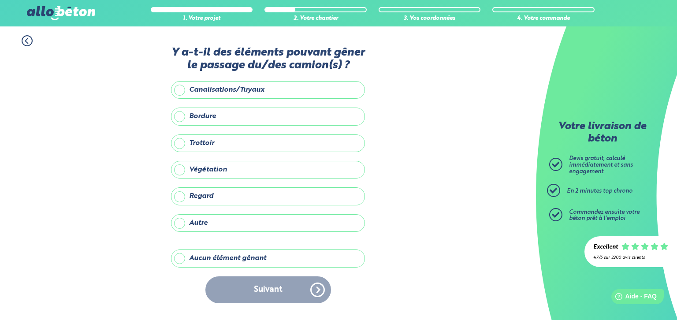
click at [178, 256] on label "Aucun élément gênant" at bounding box center [268, 258] width 194 height 18
click at [0, 0] on input "Aucun élément gênant" at bounding box center [0, 0] width 0 height 0
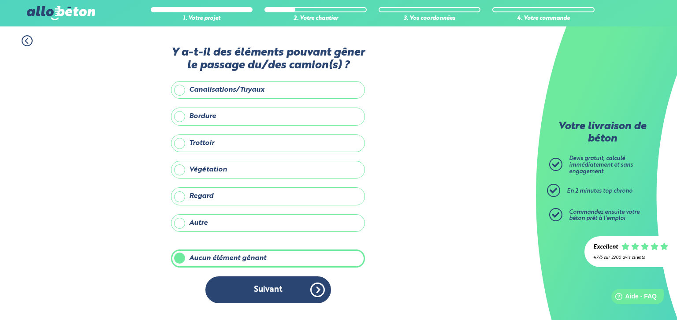
click at [313, 286] on button "Suivant" at bounding box center [268, 289] width 126 height 27
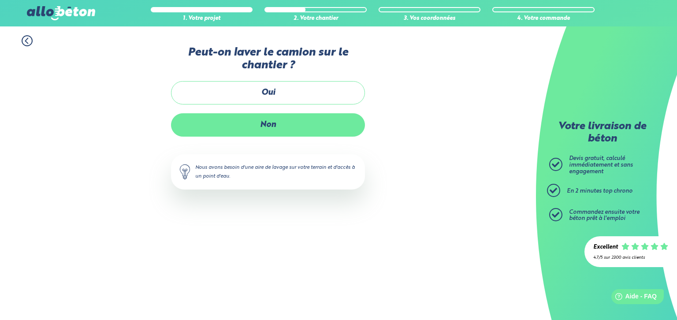
click at [266, 122] on label "Non" at bounding box center [268, 124] width 194 height 23
click at [0, 0] on input "Non" at bounding box center [0, 0] width 0 height 0
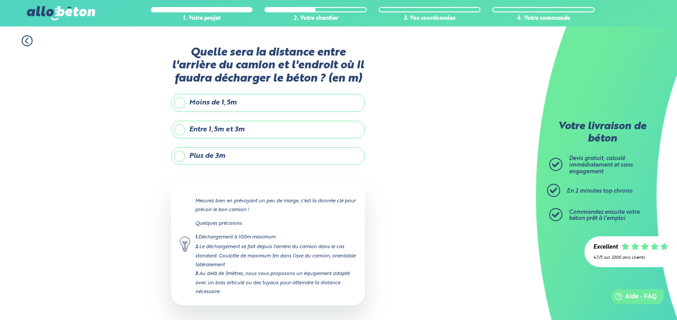
click at [30, 43] on icon at bounding box center [27, 40] width 11 height 11
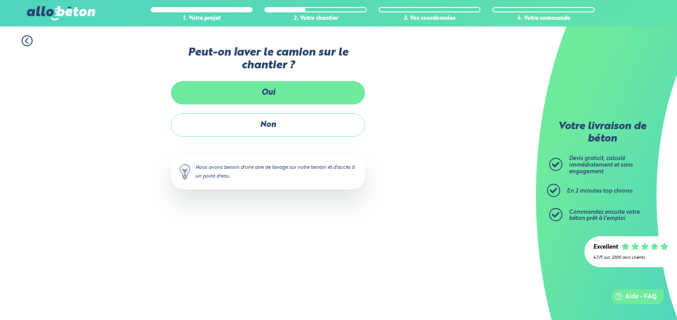
click at [237, 96] on label "Oui" at bounding box center [268, 92] width 194 height 23
click at [0, 0] on input "Oui" at bounding box center [0, 0] width 0 height 0
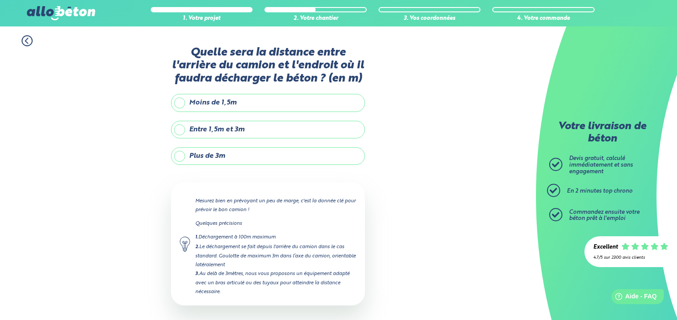
click at [248, 100] on label "Moins de 1,5m" at bounding box center [268, 103] width 194 height 18
click at [0, 0] on input "Moins de 1,5m" at bounding box center [0, 0] width 0 height 0
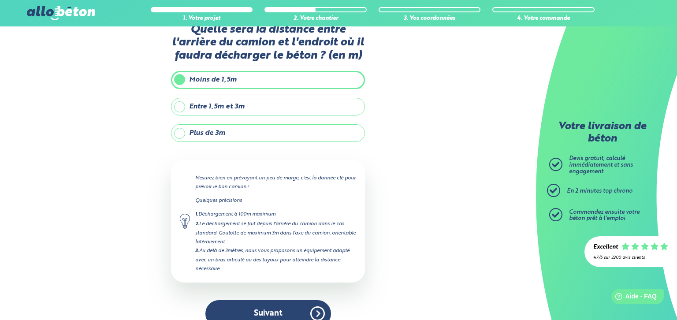
scroll to position [37, 0]
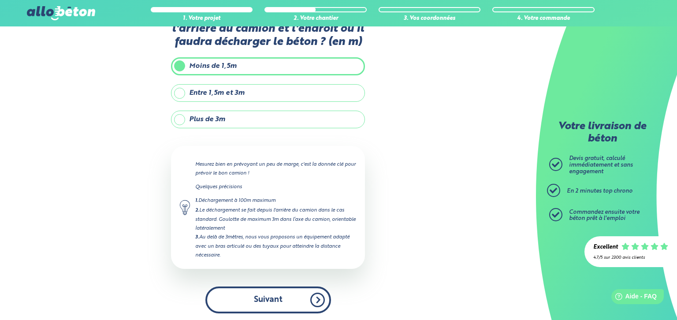
click at [274, 299] on button "Suivant" at bounding box center [268, 299] width 126 height 27
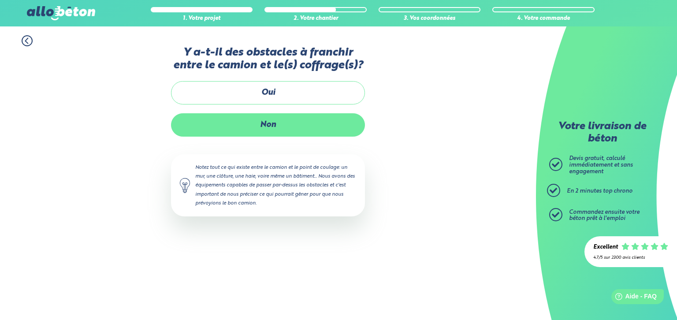
click at [267, 122] on label "Non" at bounding box center [268, 124] width 194 height 23
click at [0, 0] on input "Non" at bounding box center [0, 0] width 0 height 0
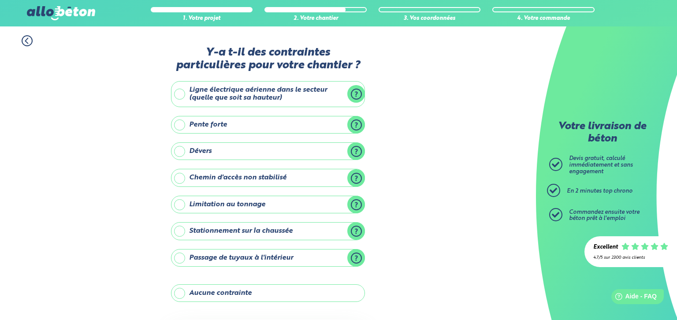
click at [230, 295] on label "Aucune contrainte" at bounding box center [268, 293] width 194 height 18
click at [0, 0] on input "Aucune contrainte" at bounding box center [0, 0] width 0 height 0
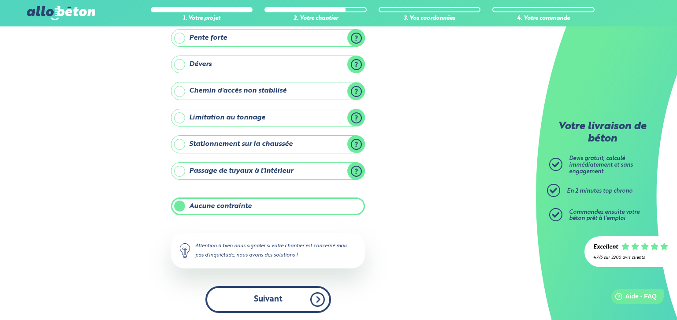
click at [277, 302] on button "Suivant" at bounding box center [268, 299] width 126 height 27
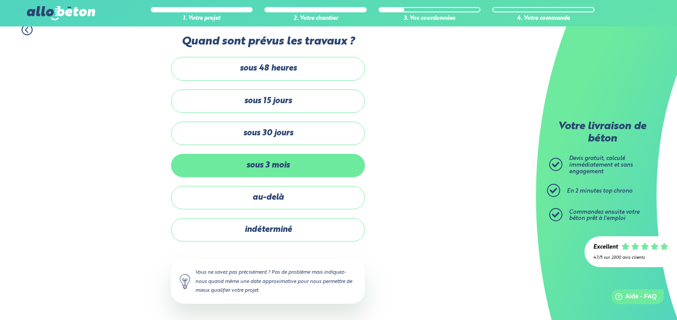
click at [279, 167] on label "sous 3 mois" at bounding box center [268, 165] width 194 height 23
click at [0, 0] on input "sous 3 mois" at bounding box center [0, 0] width 0 height 0
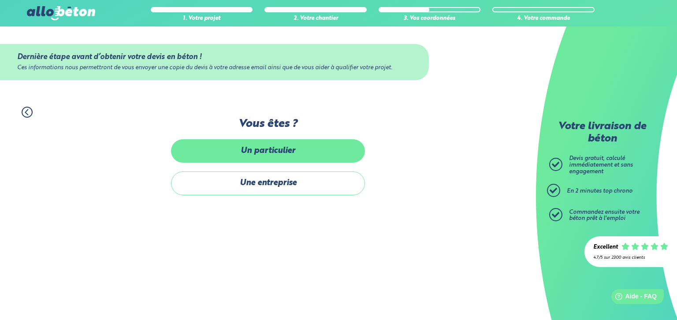
click at [281, 156] on label "Un particulier" at bounding box center [268, 150] width 194 height 23
click at [0, 0] on input "Un particulier" at bounding box center [0, 0] width 0 height 0
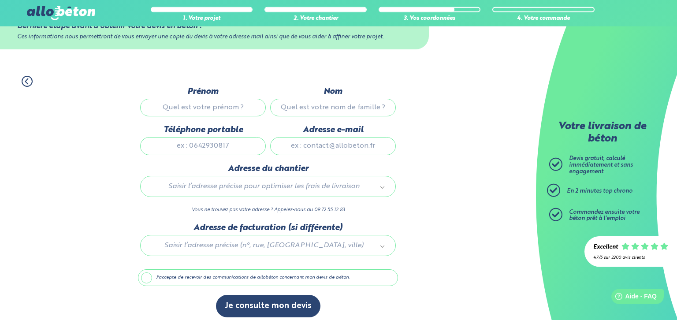
scroll to position [40, 0]
